Goal: Information Seeking & Learning: Check status

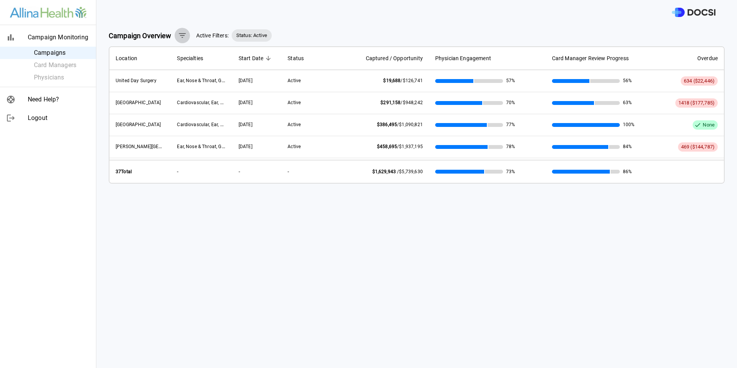
click at [181, 39] on icon "button" at bounding box center [182, 35] width 9 height 9
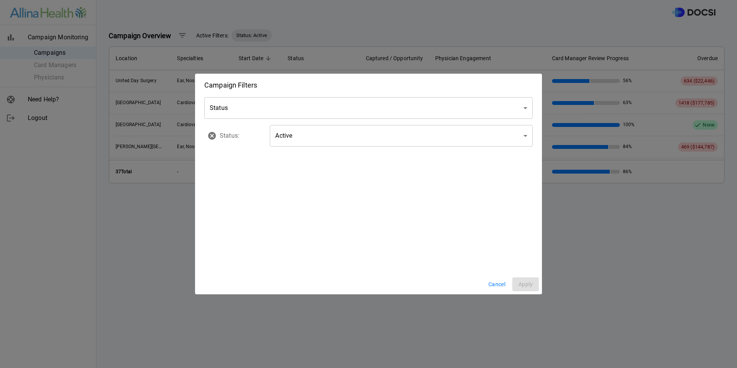
click at [350, 108] on body "Campaign Monitoring Campaigns Card Managers Physicians Need Help? Logout Campai…" at bounding box center [368, 184] width 737 height 368
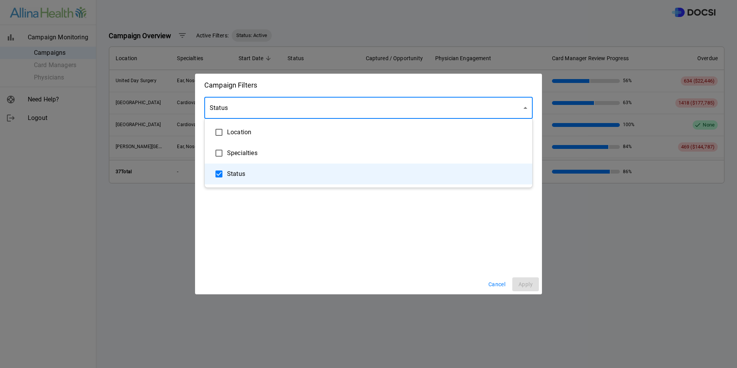
click at [228, 133] on span "Location" at bounding box center [376, 132] width 299 height 9
type input "**********"
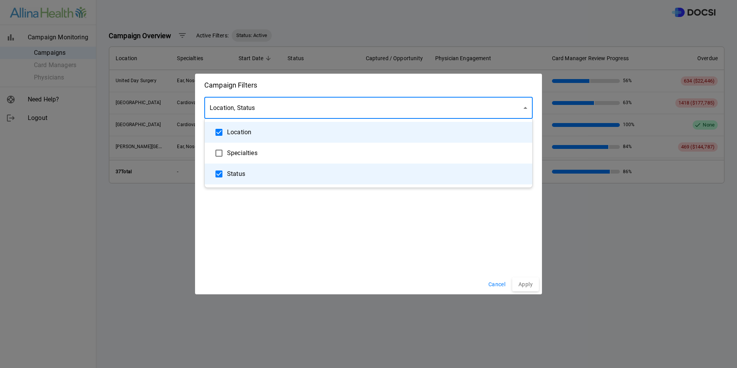
click at [314, 224] on div at bounding box center [368, 184] width 737 height 368
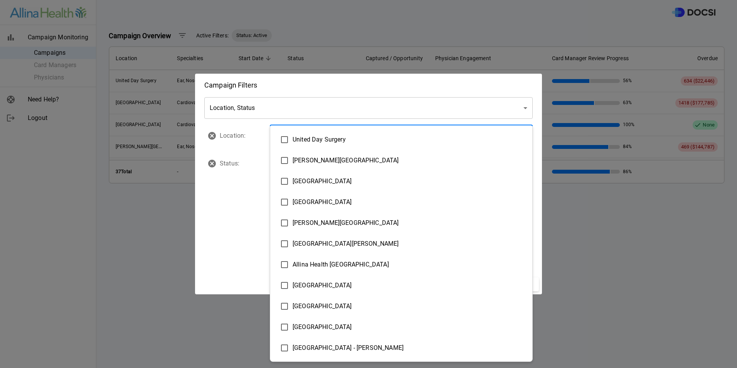
click at [352, 139] on body "Campaign Monitoring Campaigns Card Managers Physicians Need Help? Logout Campai…" at bounding box center [368, 184] width 737 height 368
click at [317, 183] on span "[GEOGRAPHIC_DATA]" at bounding box center [410, 181] width 234 height 9
type input "**********"
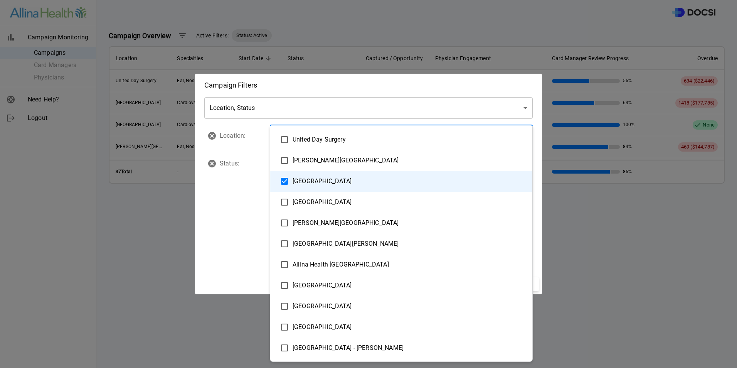
click at [231, 196] on div at bounding box center [368, 184] width 737 height 368
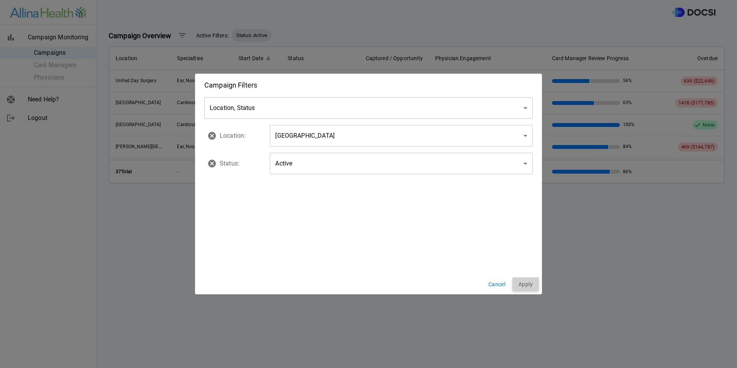
click at [528, 284] on button "Apply" at bounding box center [526, 284] width 27 height 14
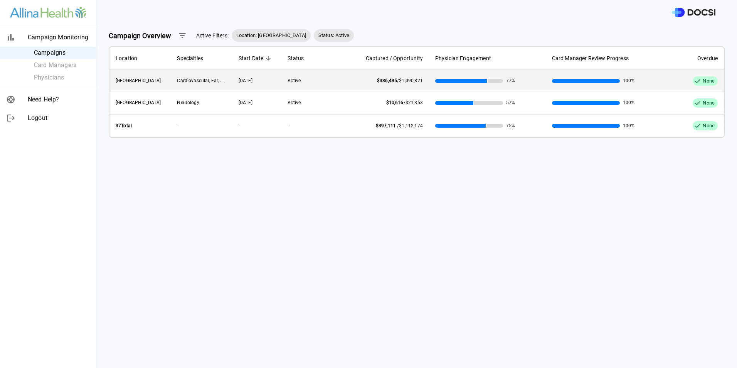
click at [354, 86] on td "$386,495 / $1,090,821" at bounding box center [386, 81] width 86 height 22
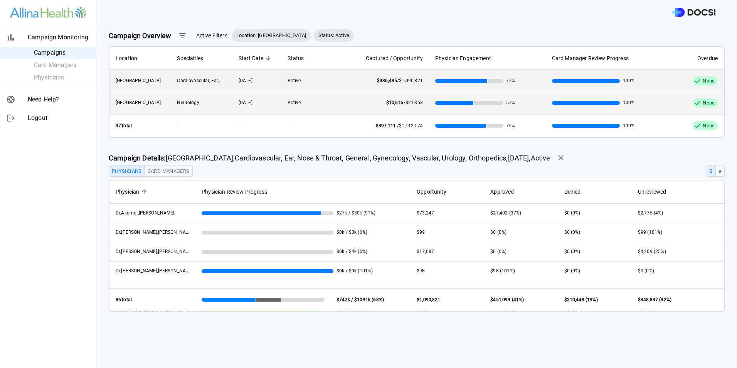
click at [195, 105] on span "Neurology" at bounding box center [188, 102] width 22 height 5
